Goal: Information Seeking & Learning: Learn about a topic

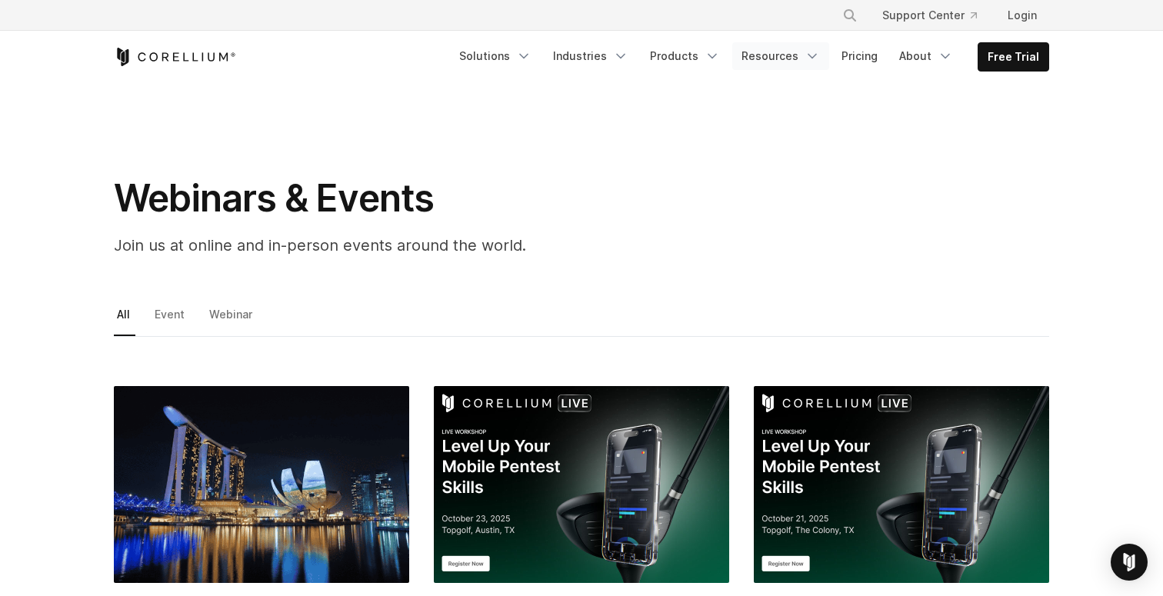
click at [809, 57] on icon "Navigation Menu" at bounding box center [812, 55] width 15 height 15
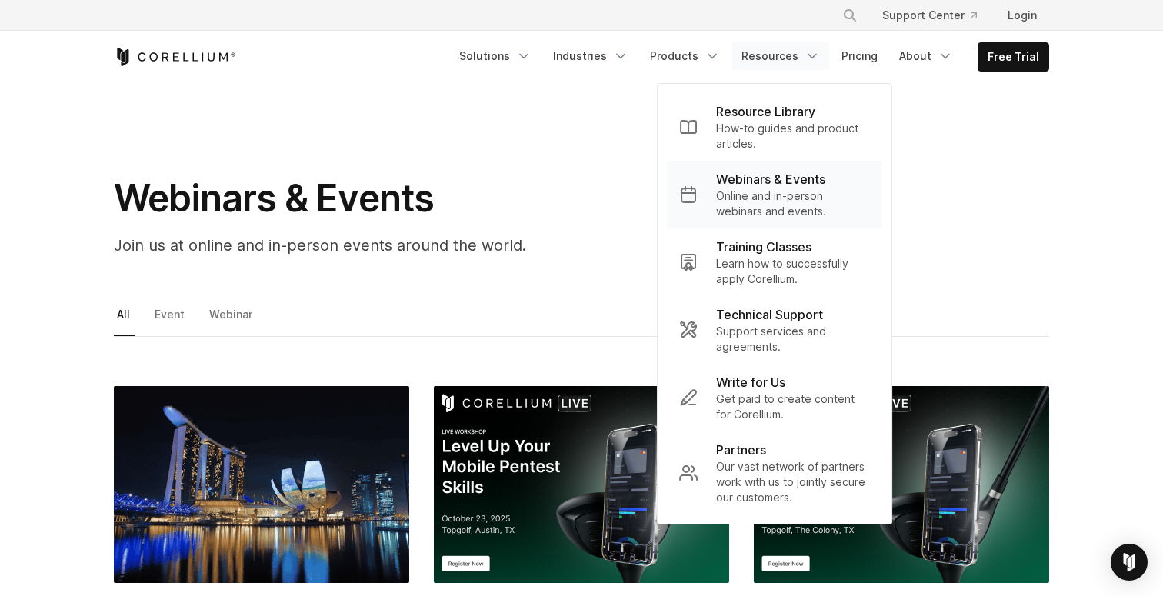
click at [776, 199] on p "Online and in-person webinars and events." at bounding box center [793, 204] width 154 height 31
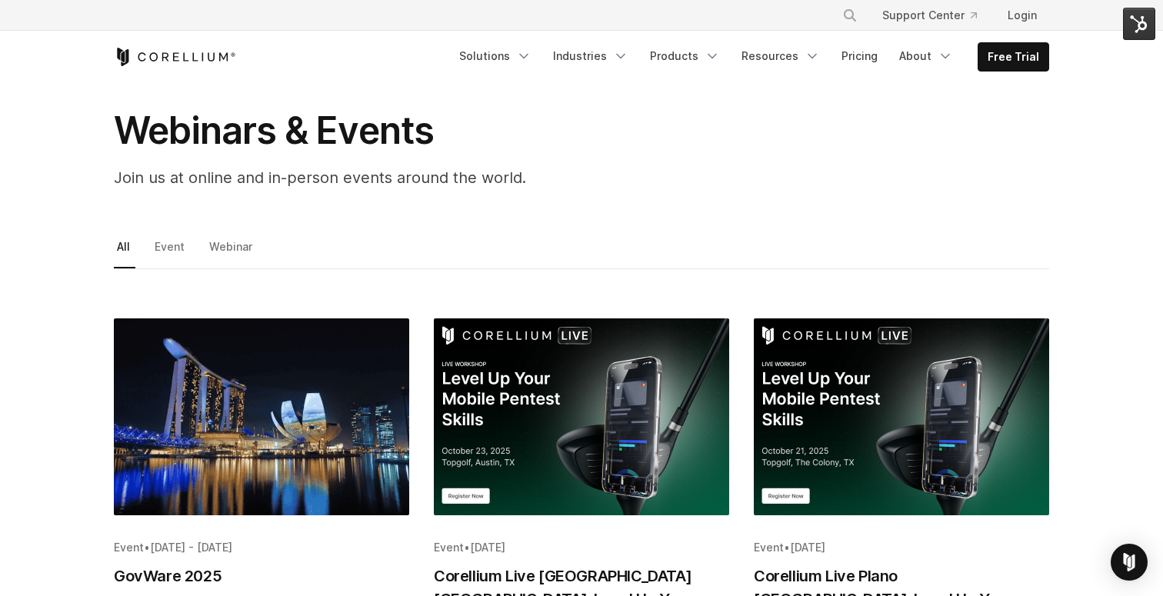
scroll to position [68, 0]
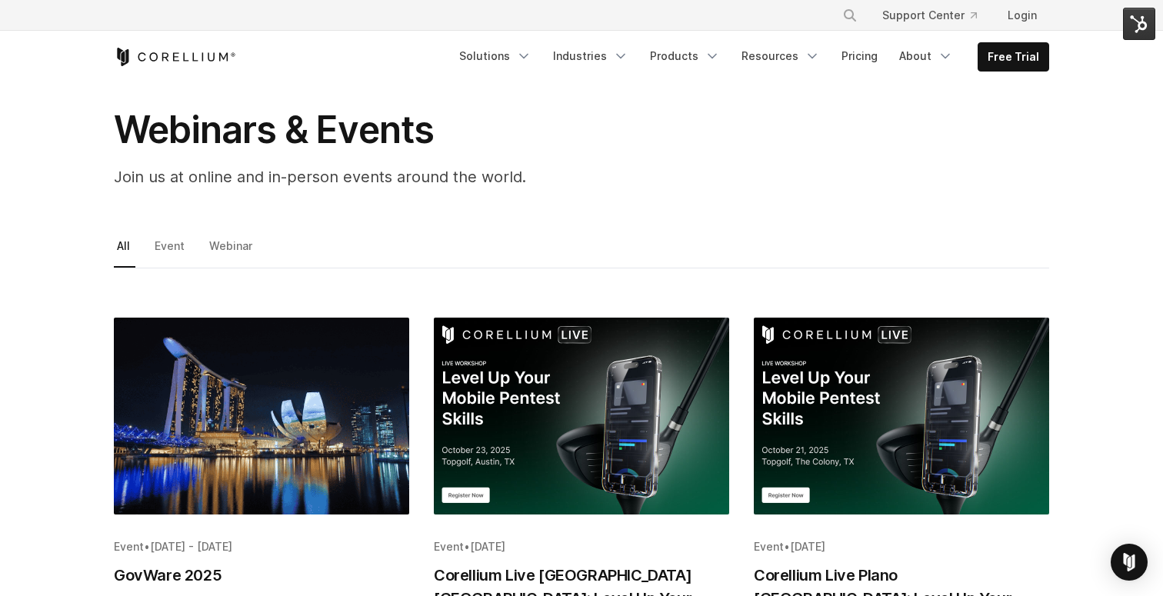
click at [549, 381] on img "Blog post summary: Corellium Live Austin TX: Level Up Your Mobile Pentest Skills" at bounding box center [581, 416] width 295 height 197
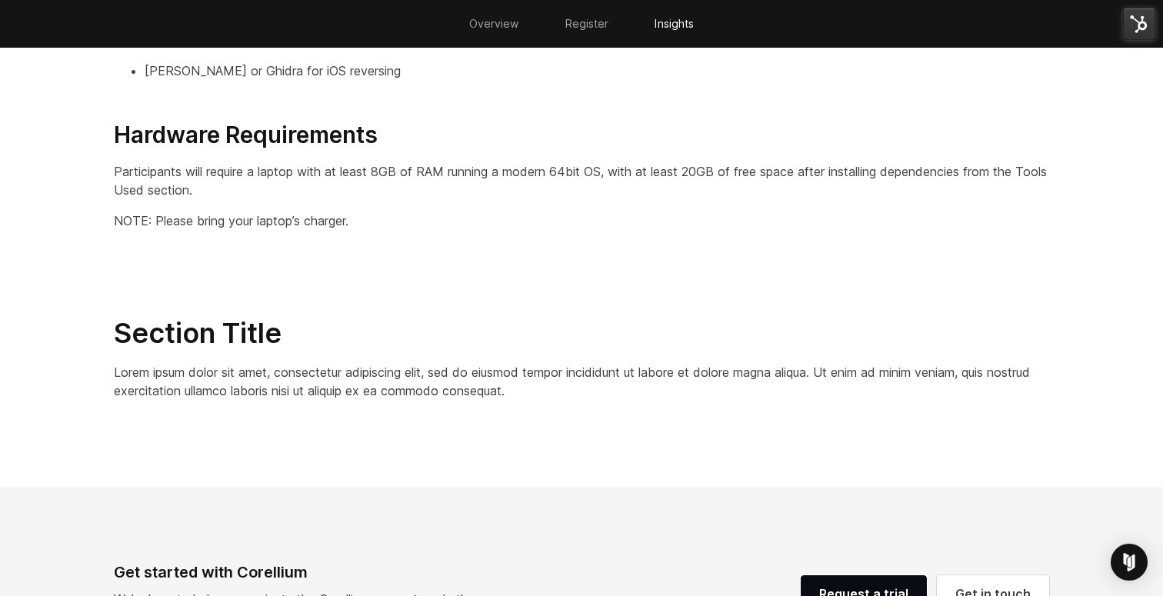
scroll to position [2572, 0]
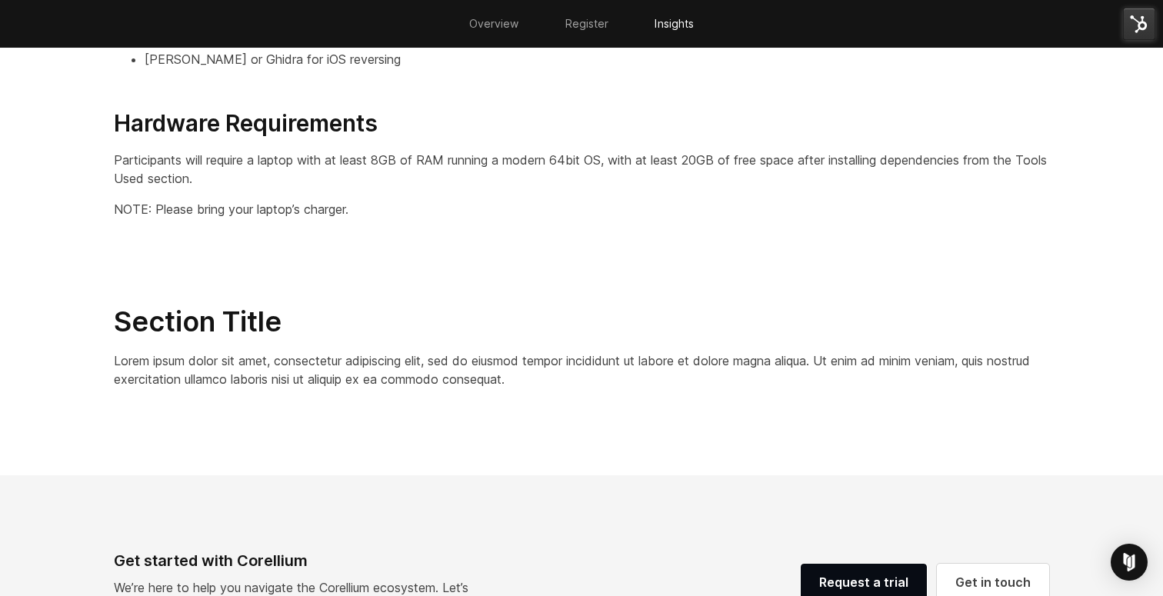
click at [306, 359] on p "Lorem ipsum dolor sit amet, consectetur adipiscing elit, sed do eiusmod tempor …" at bounding box center [582, 370] width 936 height 37
click at [332, 372] on p "Lorem ipsum dolor sit amet, consectetur adipiscing elit, sed do eiusmod tempor …" at bounding box center [582, 370] width 936 height 37
click at [1137, 22] on img at bounding box center [1139, 24] width 32 height 32
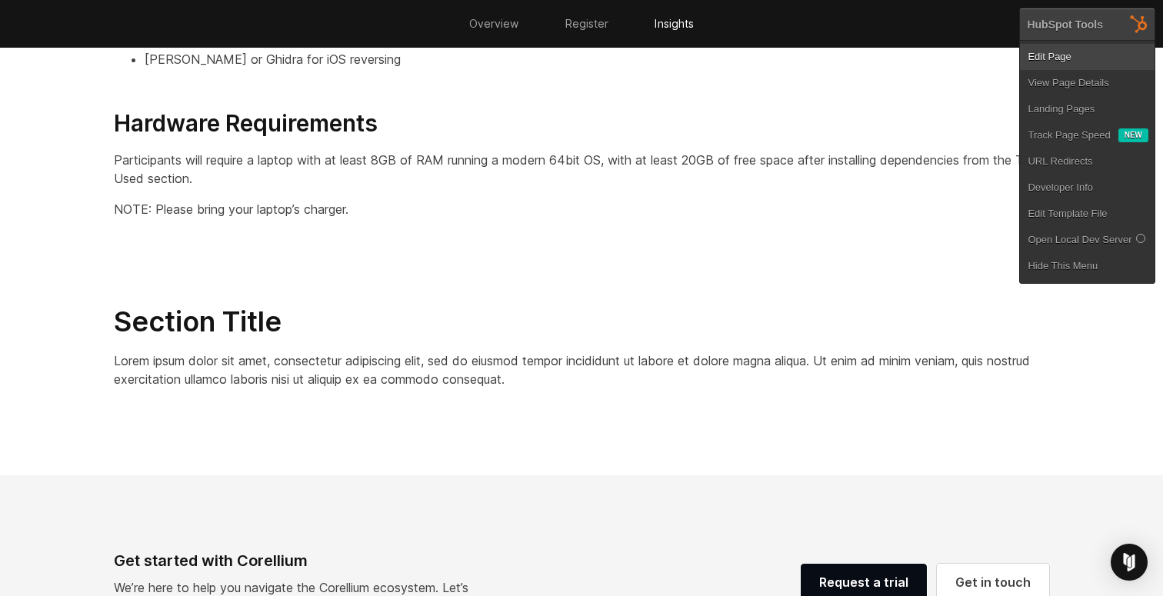
click at [1066, 58] on link "Edit Page" at bounding box center [1087, 57] width 135 height 26
